Goal: Check status: Check status

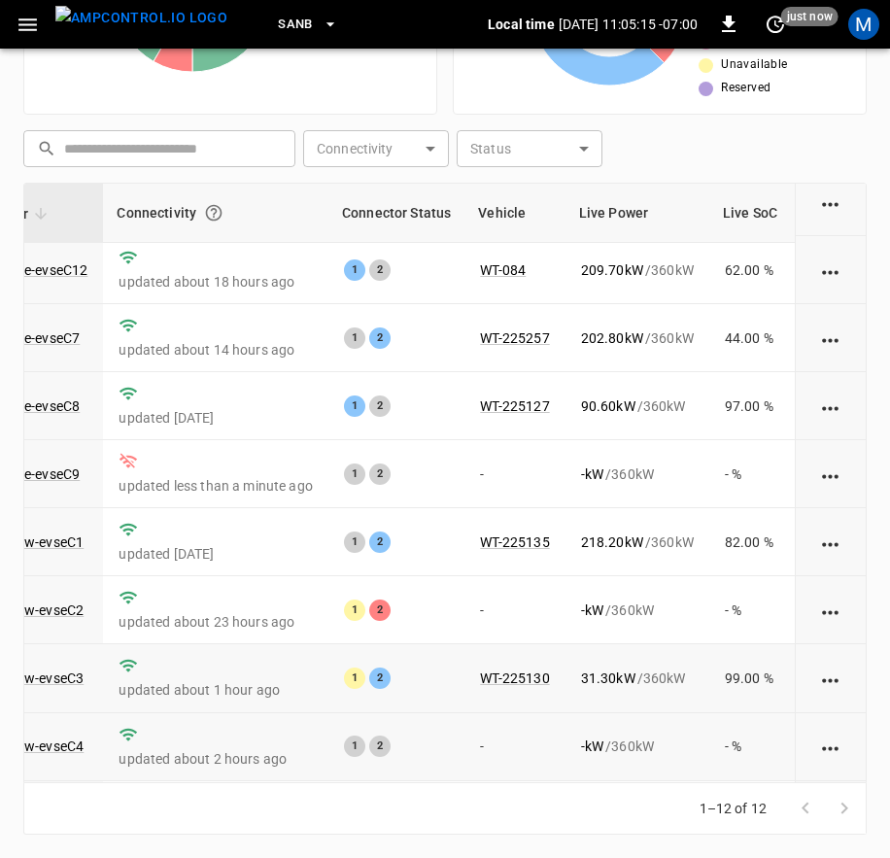
scroll to position [300, 198]
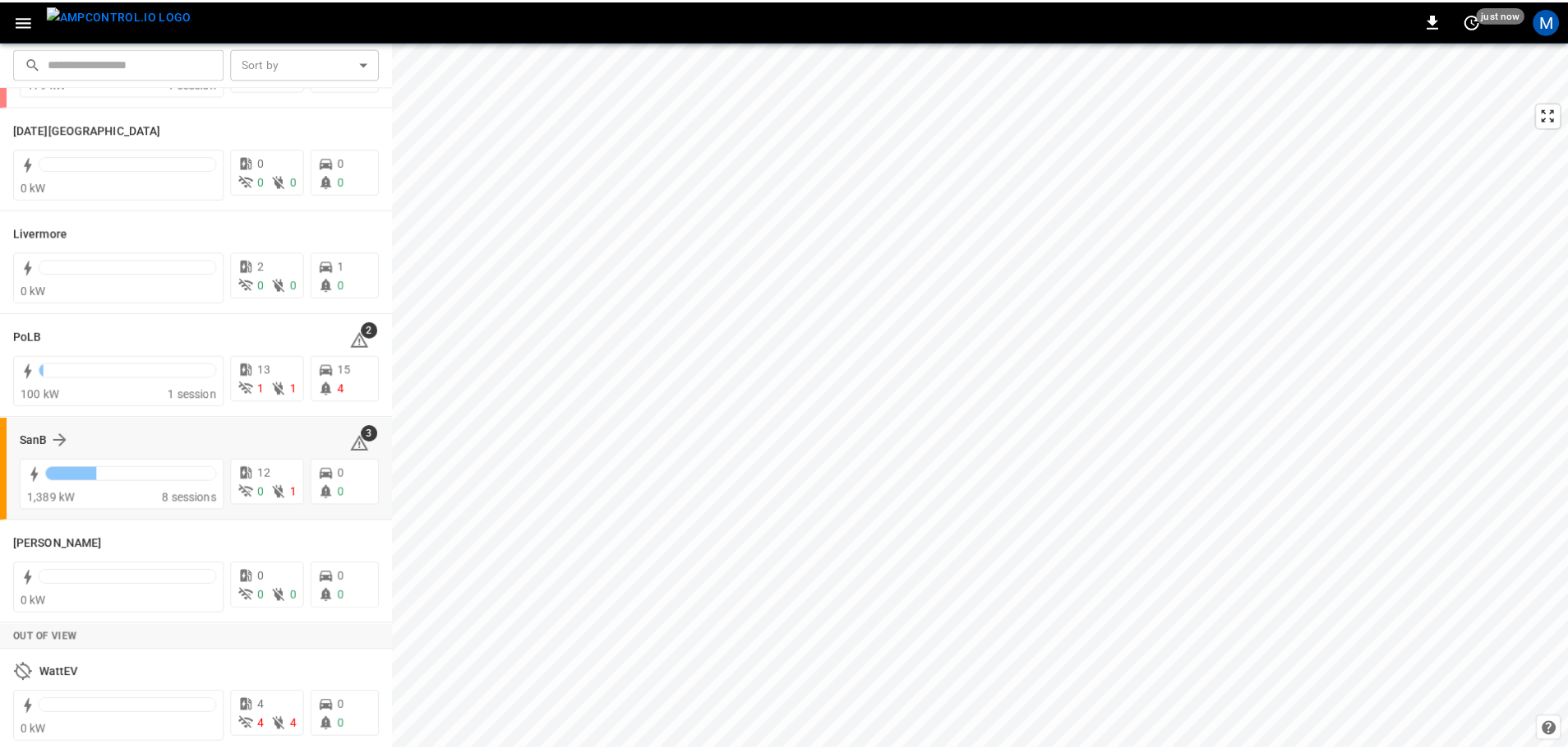
scroll to position [319, 0]
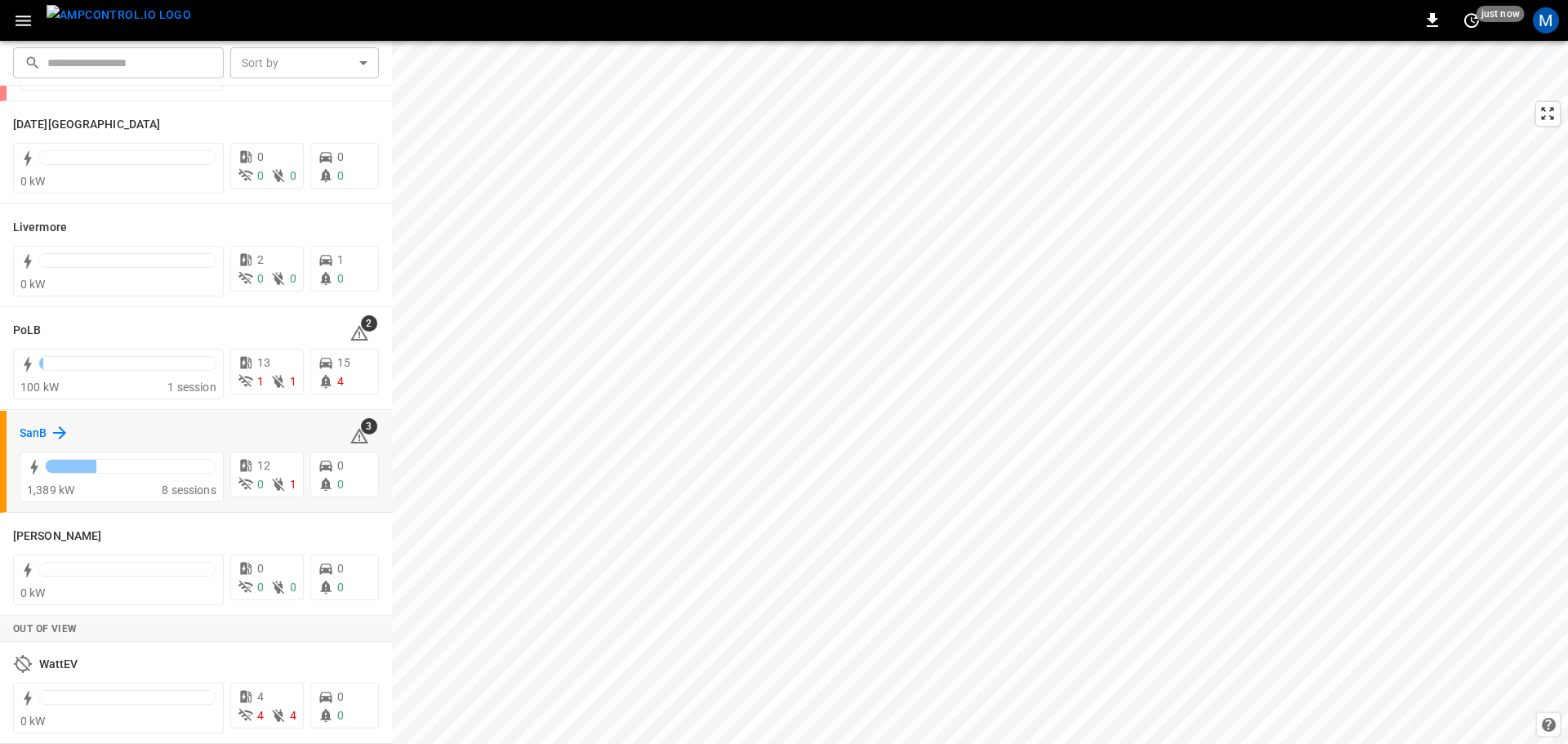
click at [29, 433] on h6 "SanB" at bounding box center [33, 433] width 27 height 18
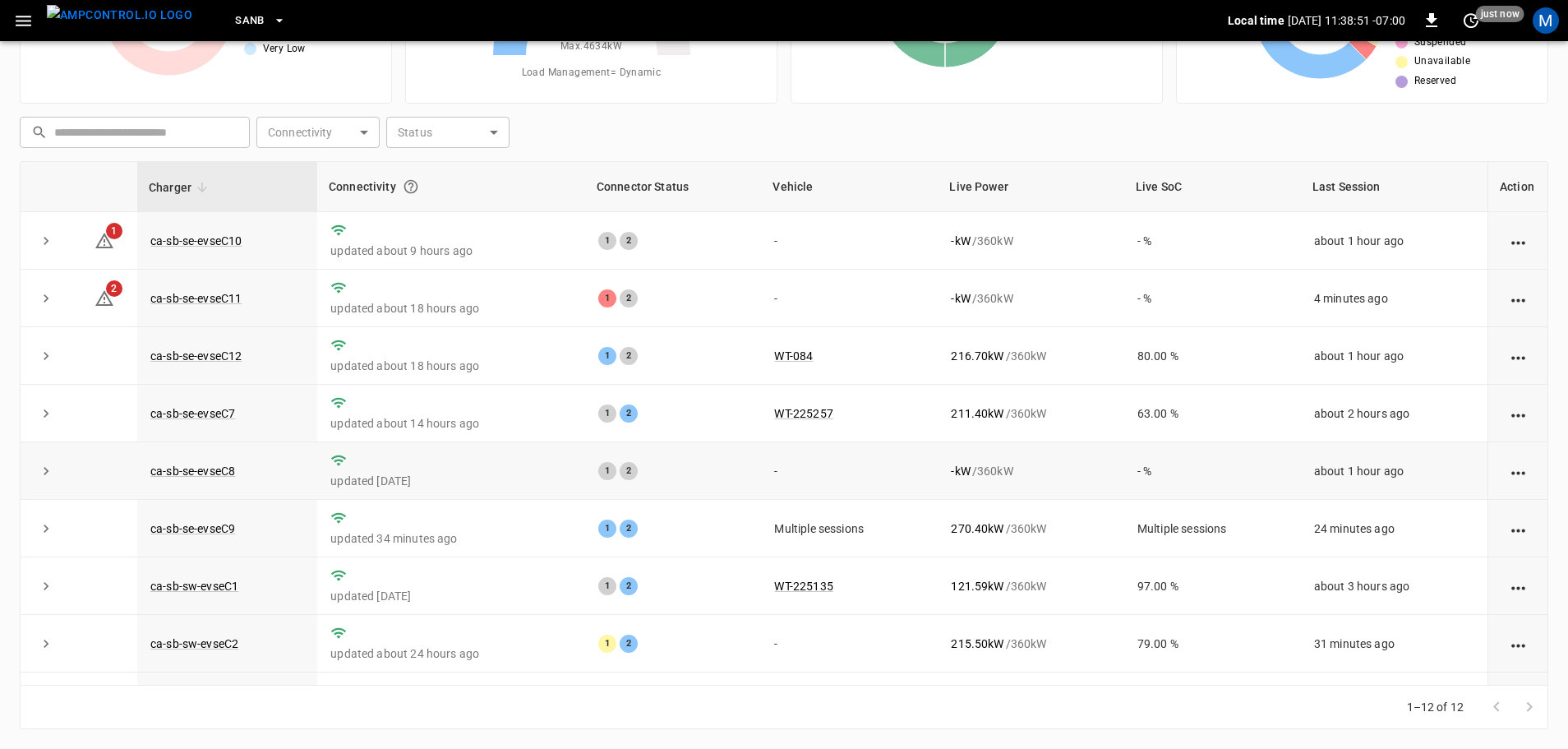
scroll to position [228, 0]
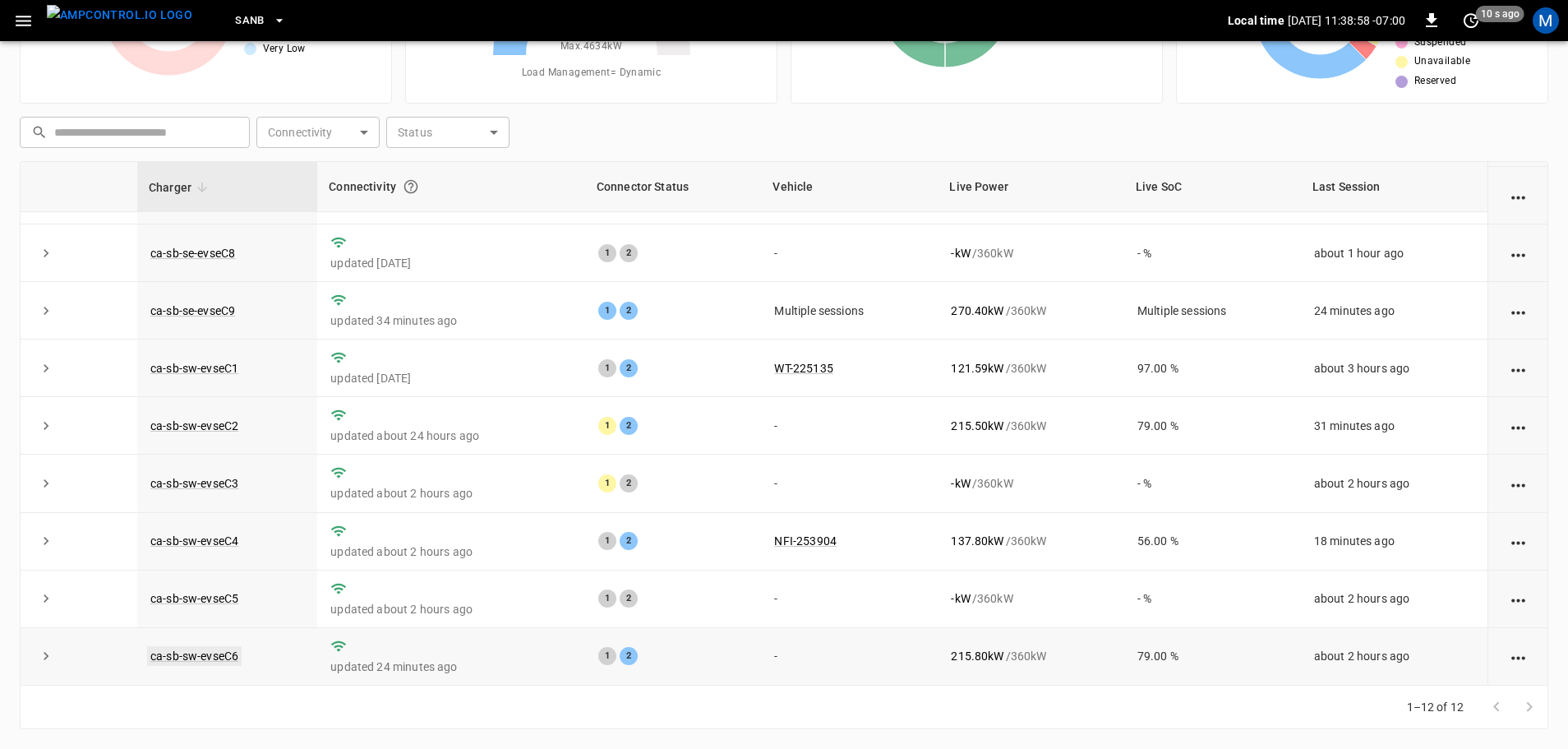
click at [229, 651] on link "ca-sb-sw-evseC6" at bounding box center [195, 655] width 95 height 19
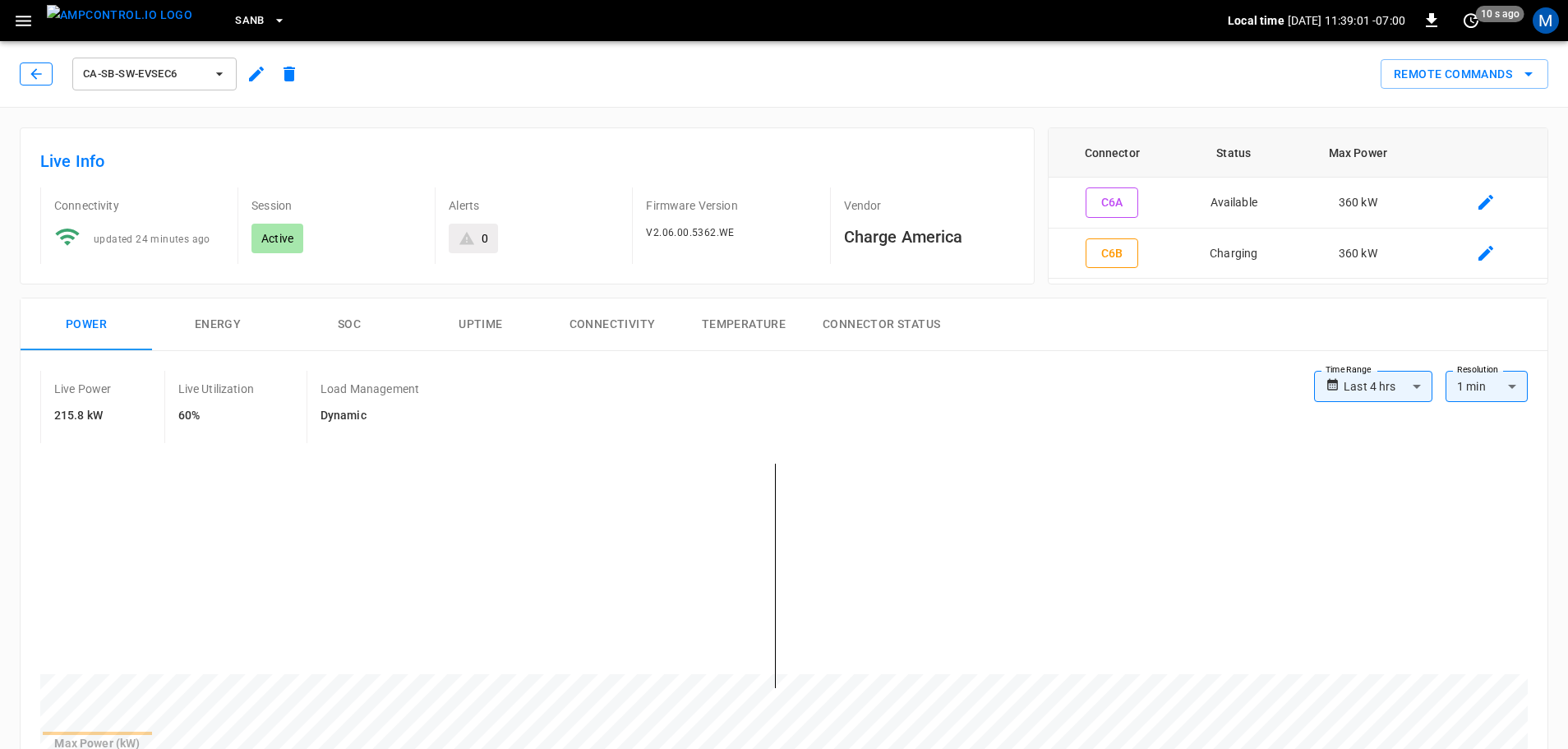
click at [31, 72] on icon "button" at bounding box center [36, 74] width 16 height 16
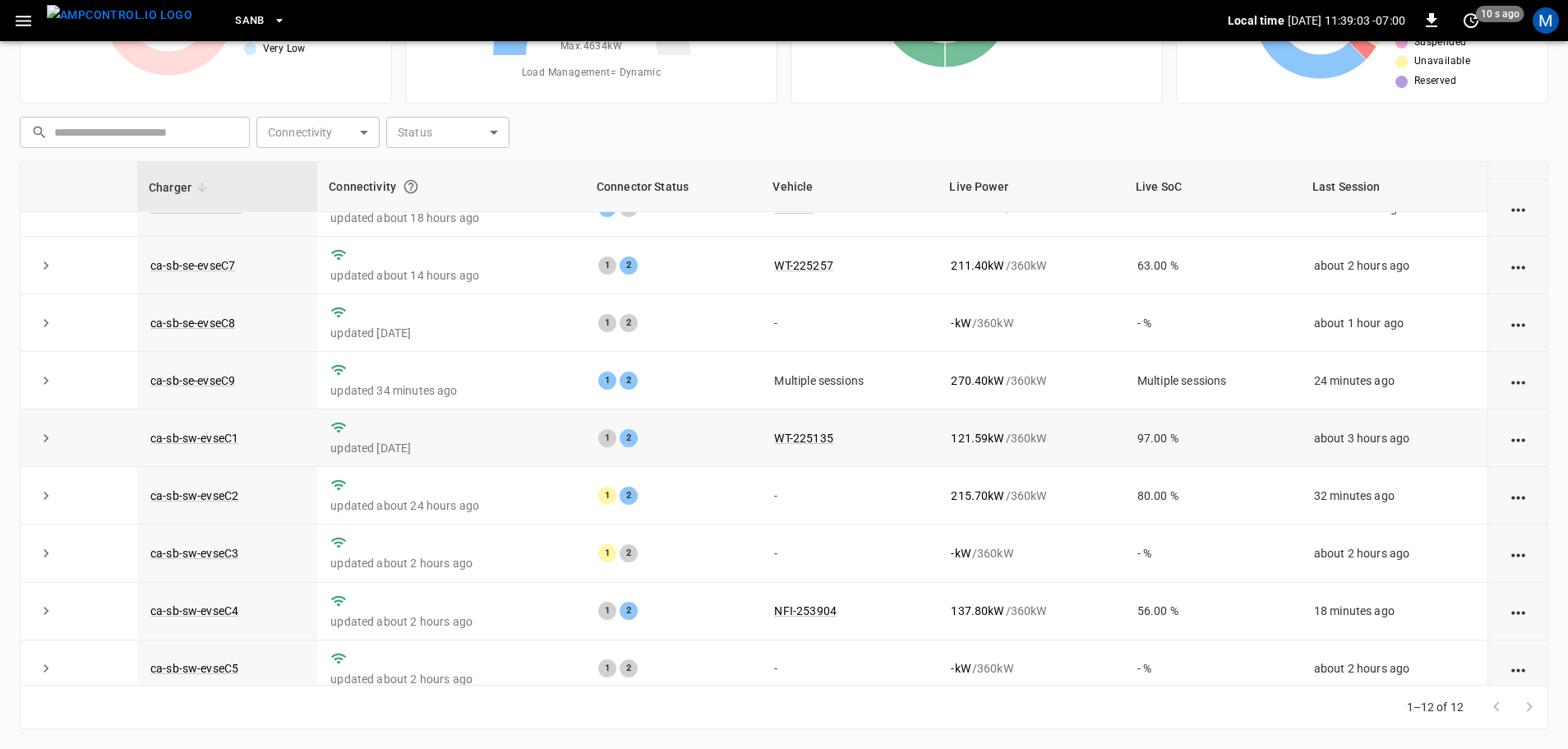
scroll to position [228, 0]
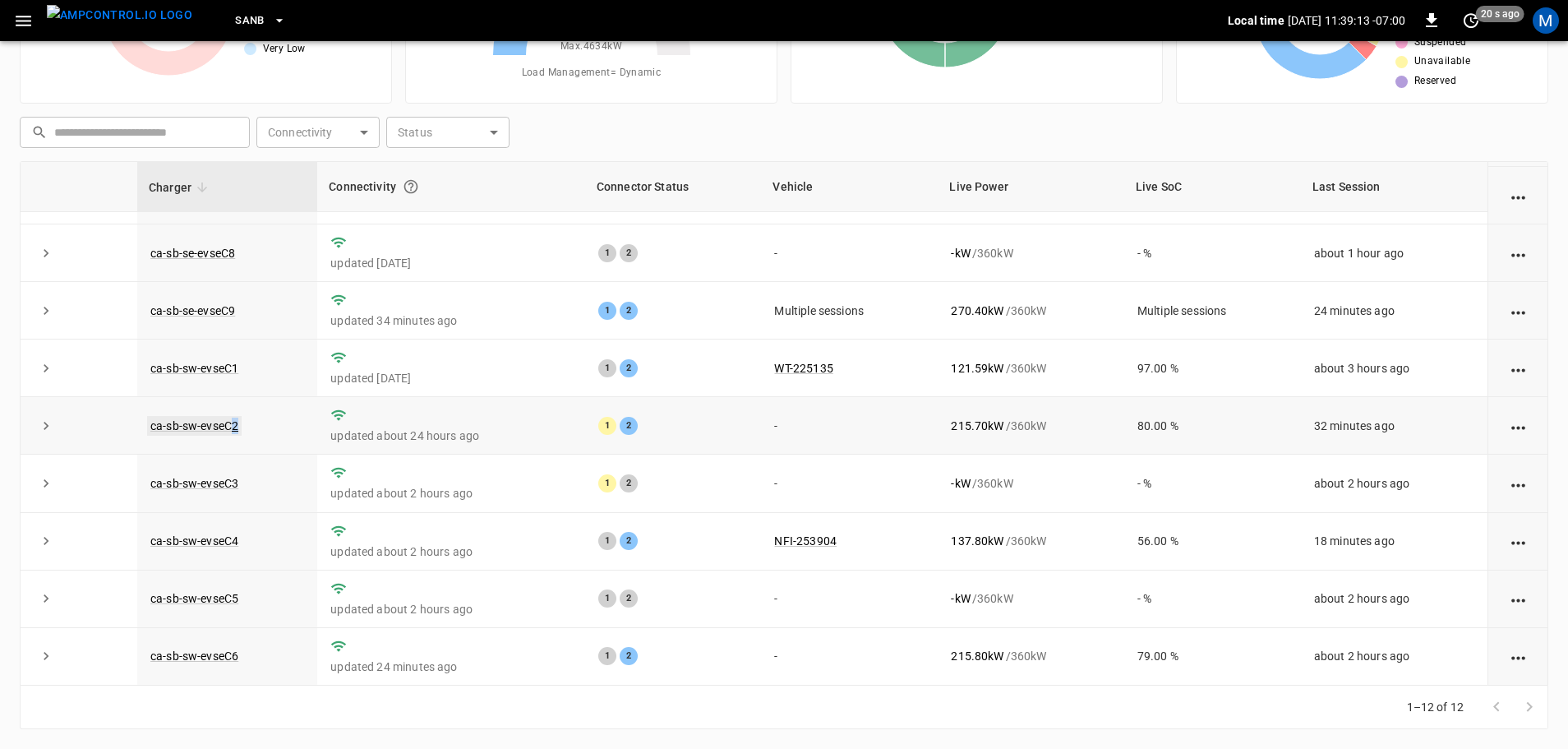
drag, startPoint x: 235, startPoint y: 429, endPoint x: 222, endPoint y: 427, distance: 13.2
click at [222, 427] on td "ca-sb-sw-evseC2" at bounding box center [227, 426] width 180 height 58
click at [223, 427] on link "ca-sb-sw-evseC2" at bounding box center [195, 425] width 95 height 19
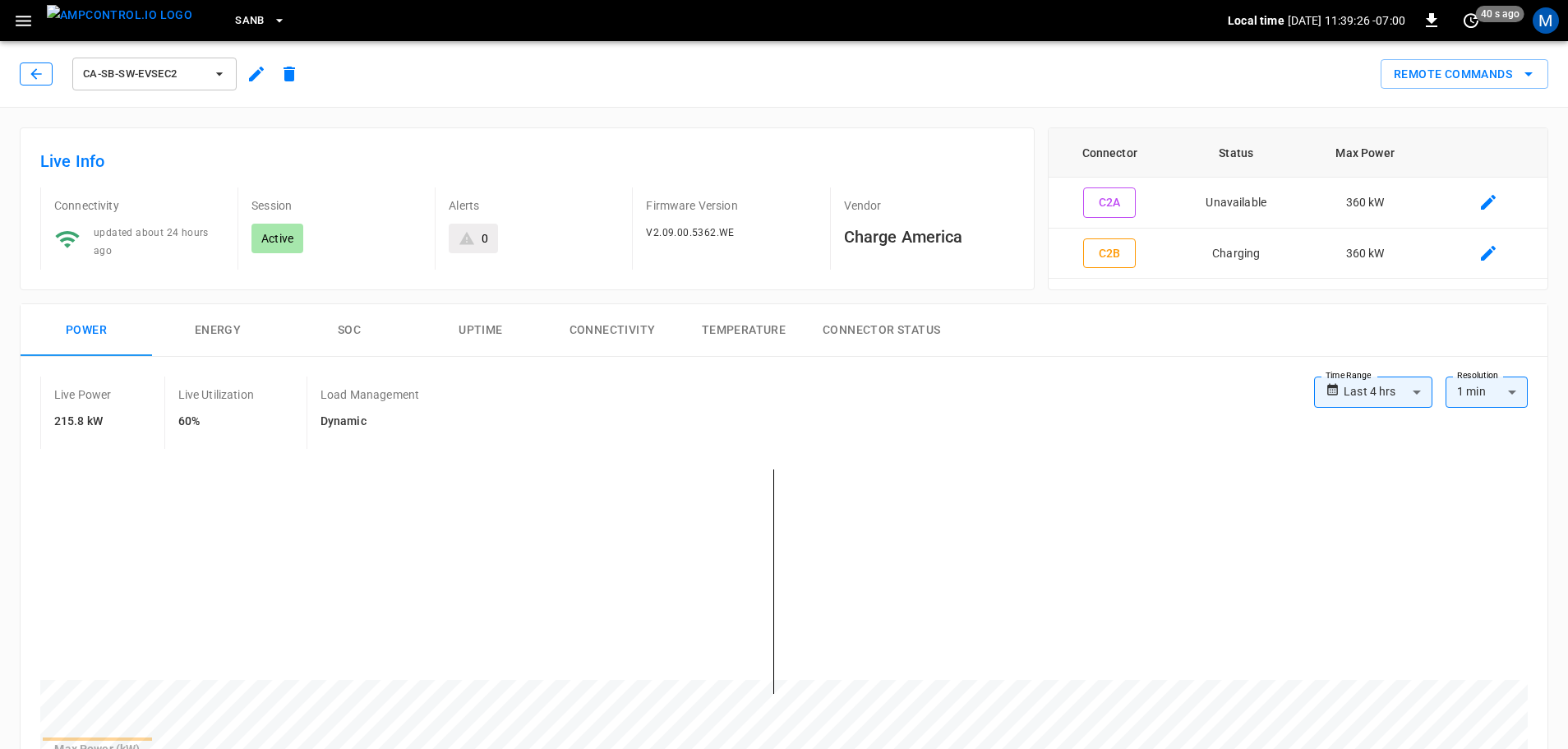
click at [32, 63] on button "button" at bounding box center [36, 74] width 33 height 23
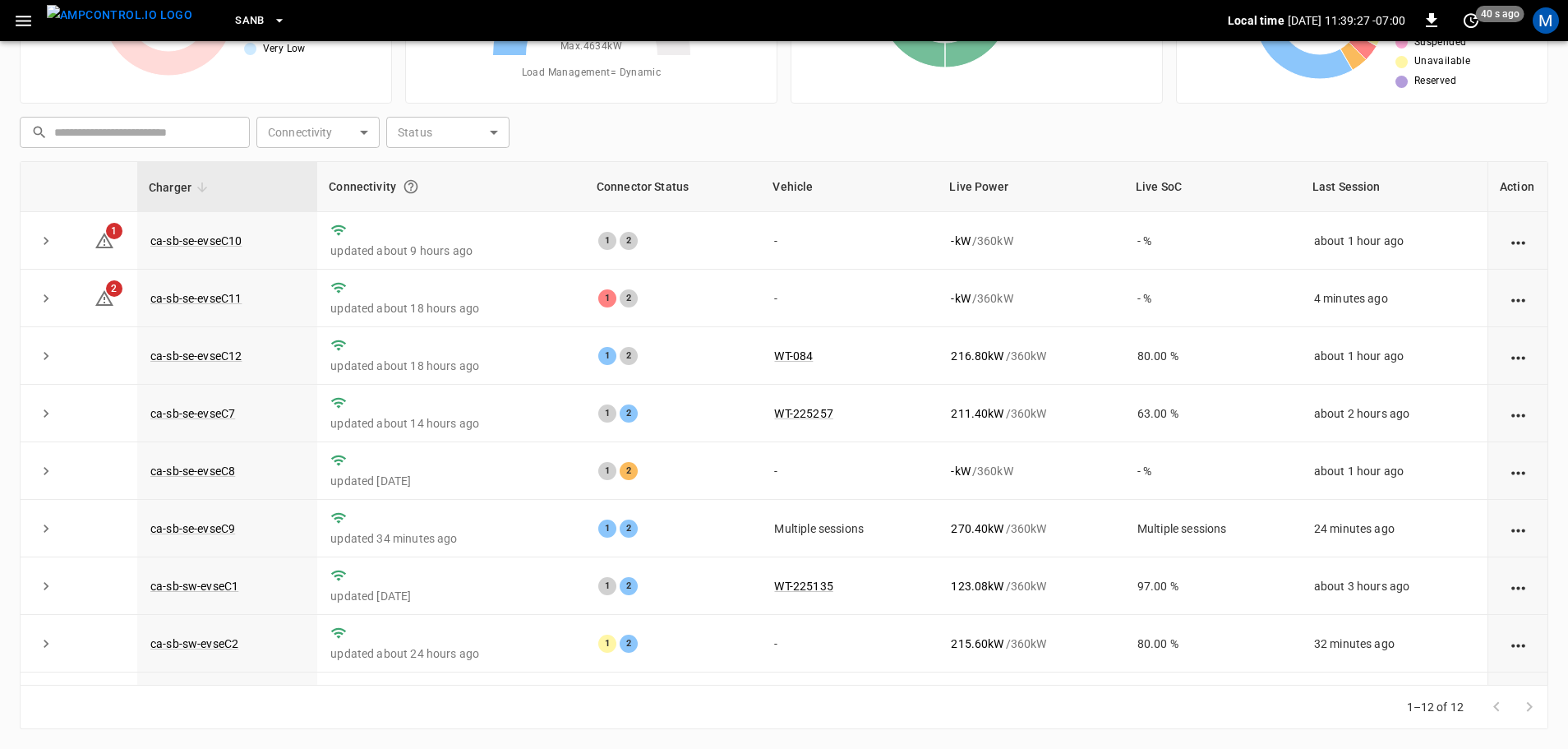
scroll to position [228, 0]
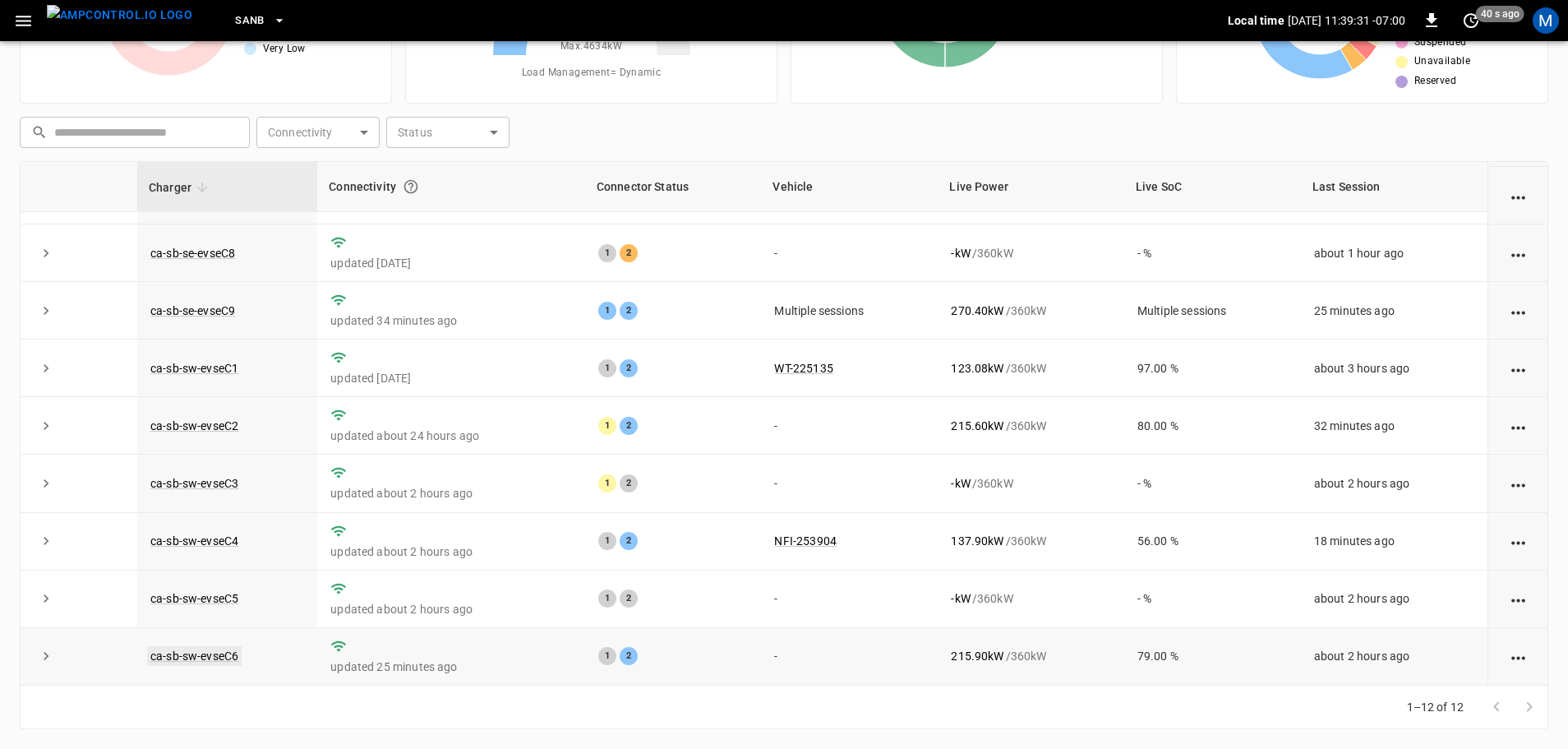
click at [204, 651] on link "ca-sb-sw-evseC6" at bounding box center [195, 655] width 95 height 19
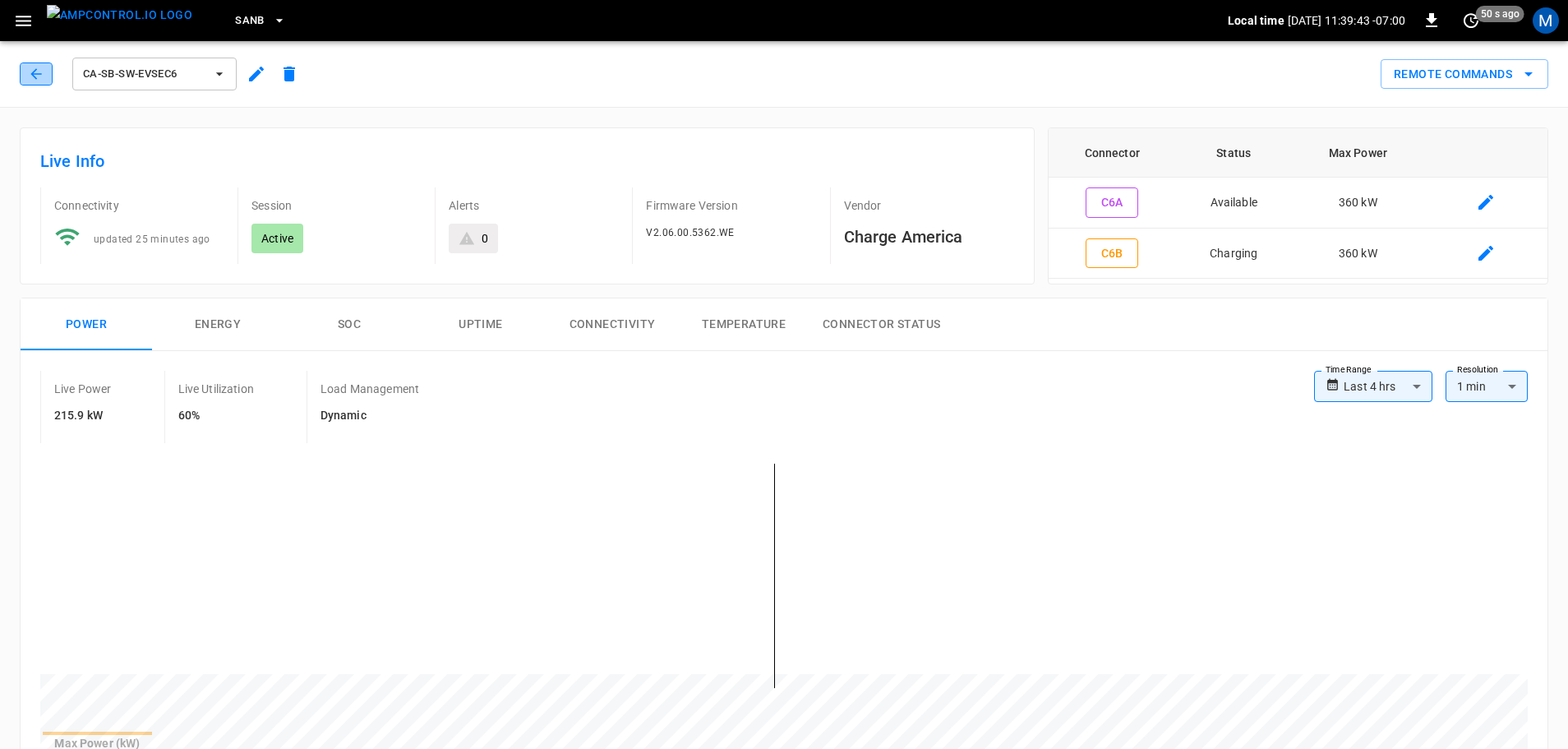
click at [44, 78] on button "button" at bounding box center [36, 74] width 33 height 23
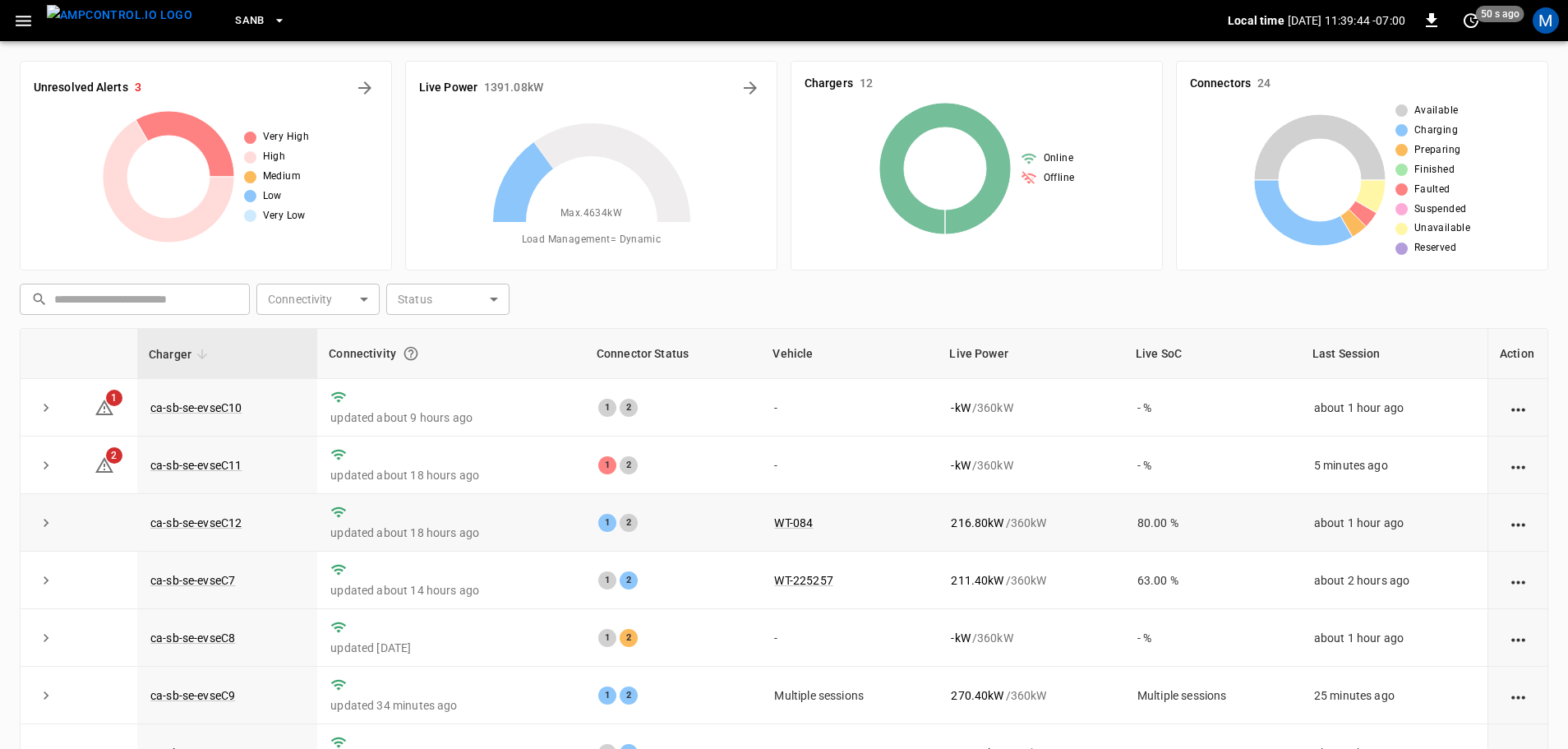
scroll to position [167, 0]
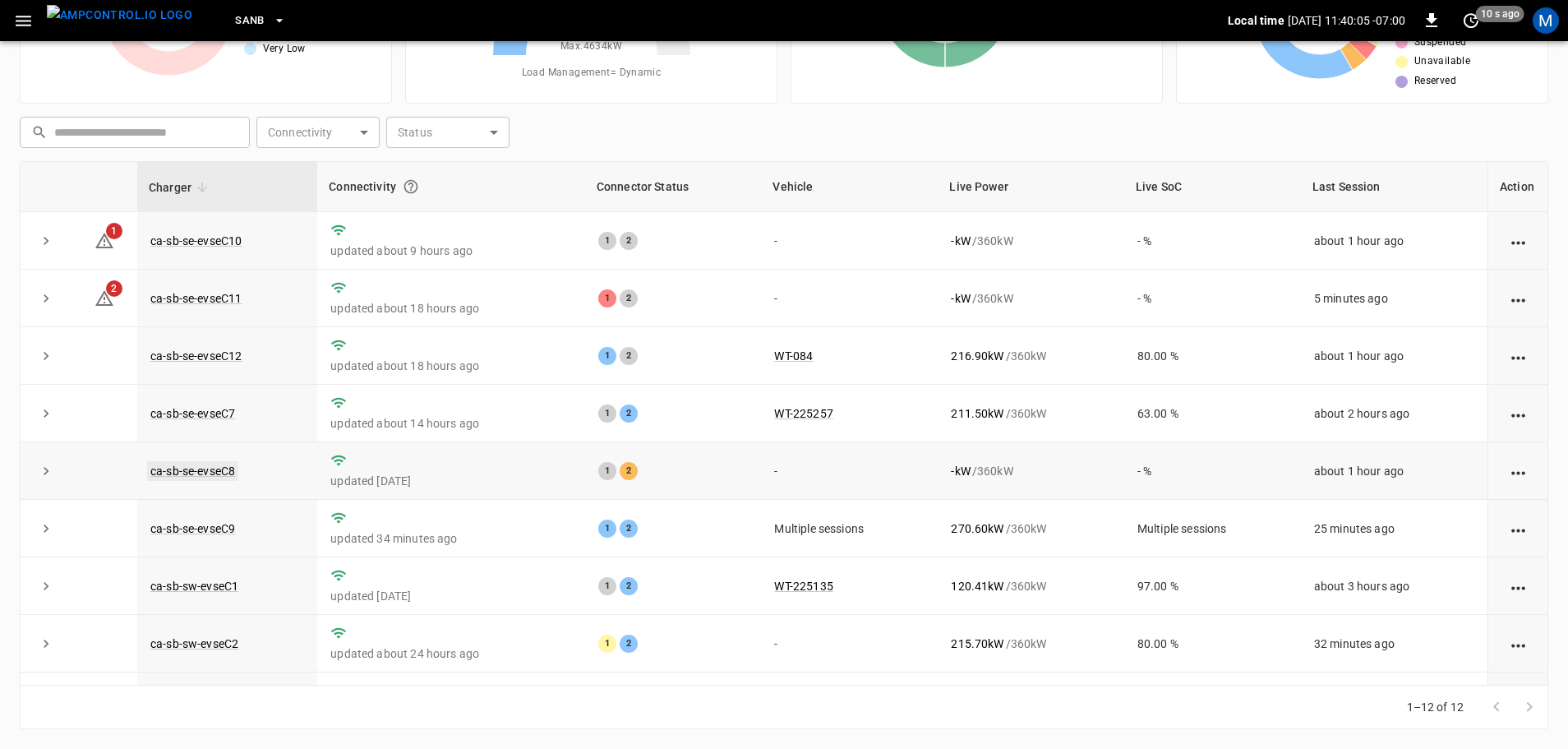
click at [228, 470] on link "ca-sb-se-evseC8" at bounding box center [193, 471] width 91 height 19
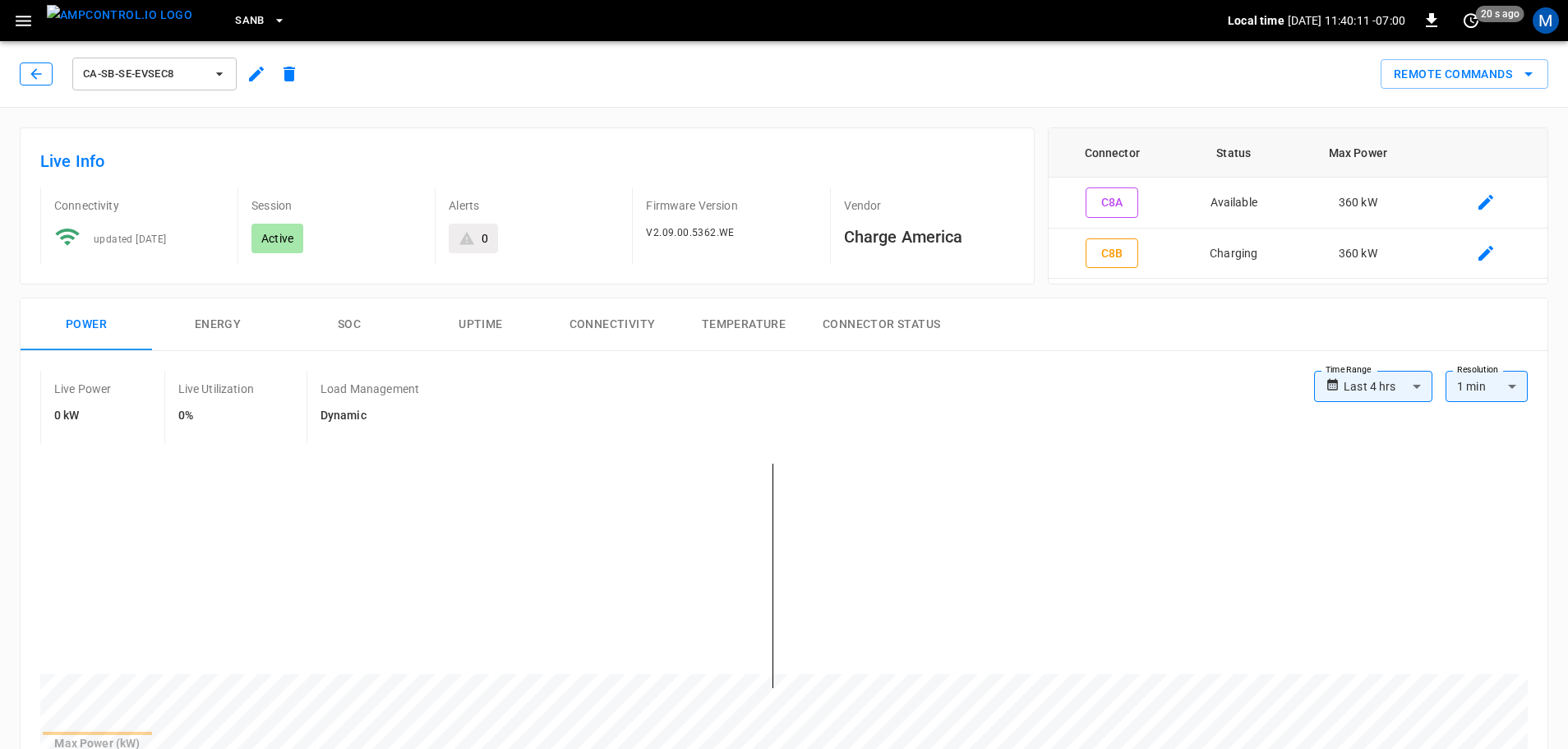
click at [26, 71] on button "button" at bounding box center [36, 74] width 33 height 23
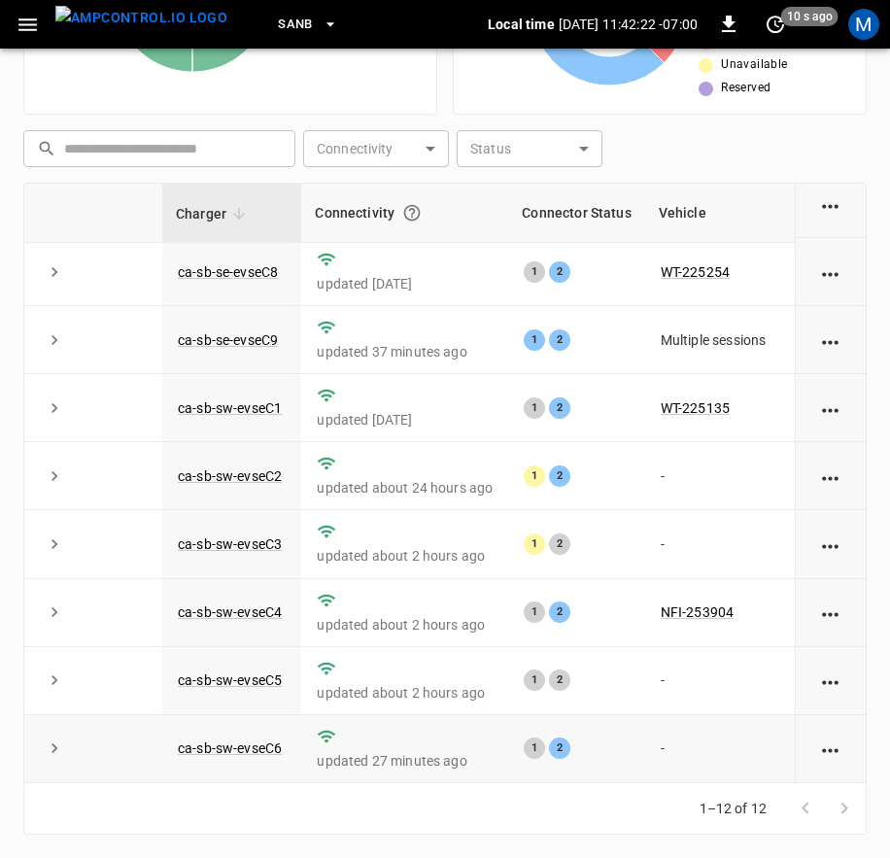
scroll to position [300, 39]
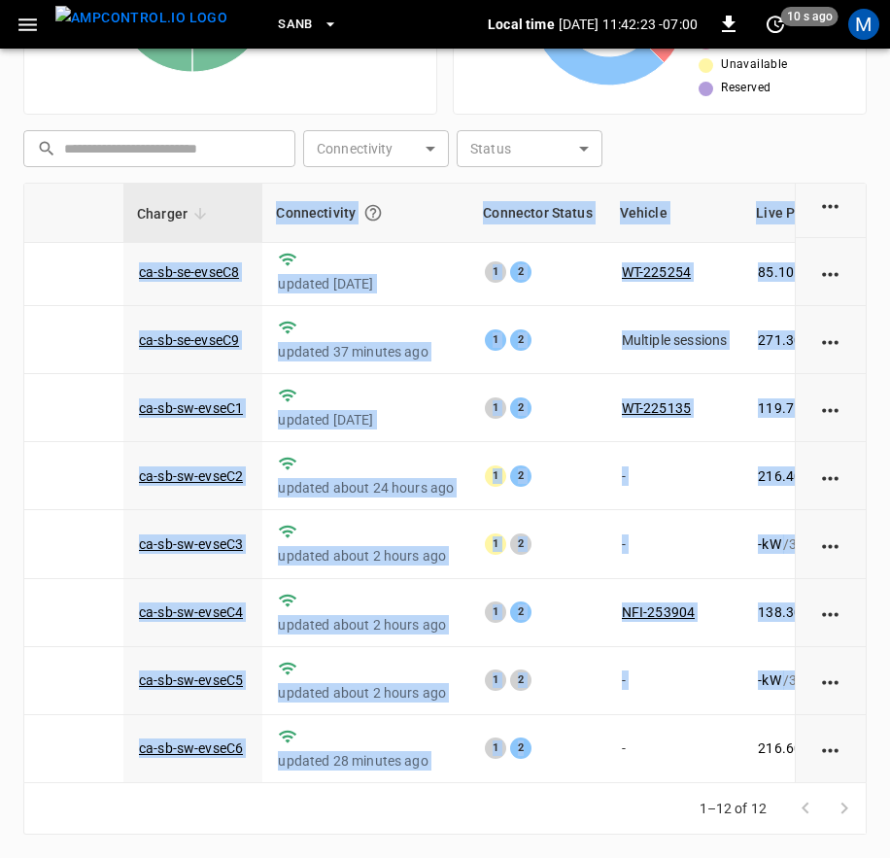
drag, startPoint x: 558, startPoint y: 768, endPoint x: 625, endPoint y: 778, distance: 67.7
click at [625, 778] on div "Charger Connectivity Connector Status Vehicle Live Power Live SoC Last Session …" at bounding box center [444, 483] width 843 height 600
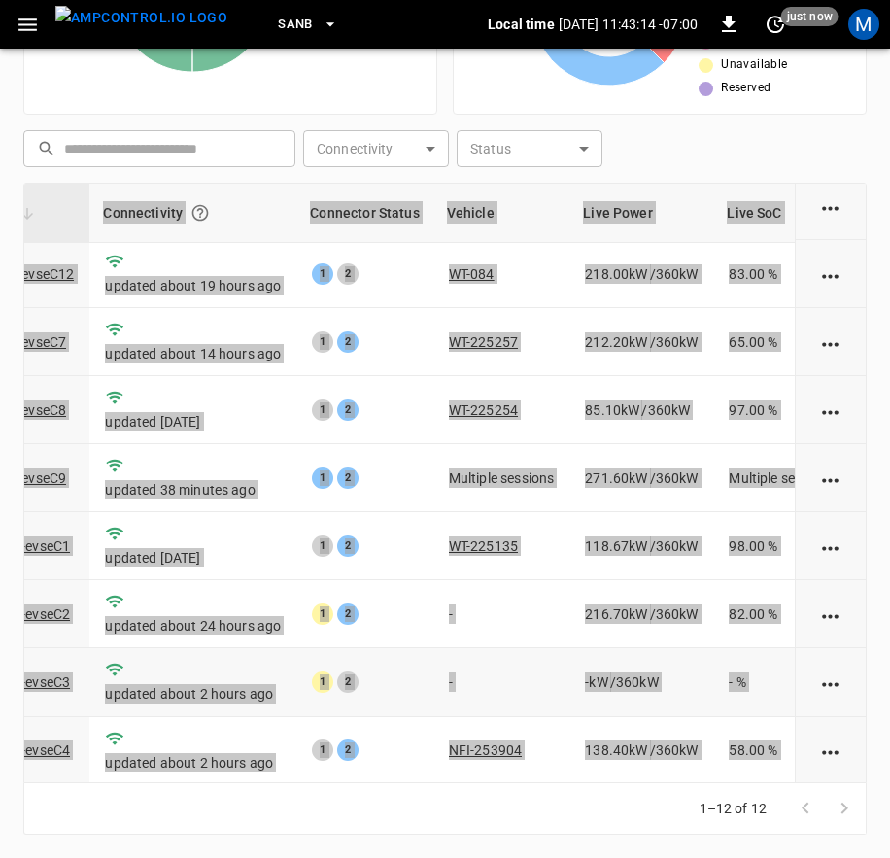
scroll to position [300, 212]
